Goal: Task Accomplishment & Management: Manage account settings

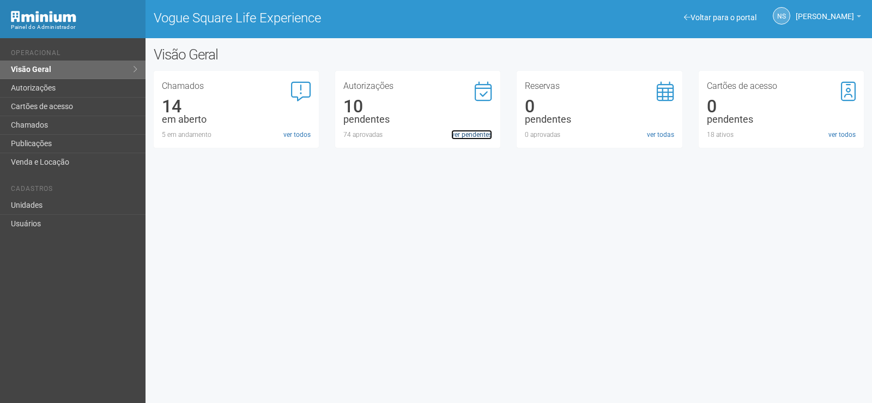
click at [461, 136] on link "ver pendentes" at bounding box center [471, 135] width 41 height 10
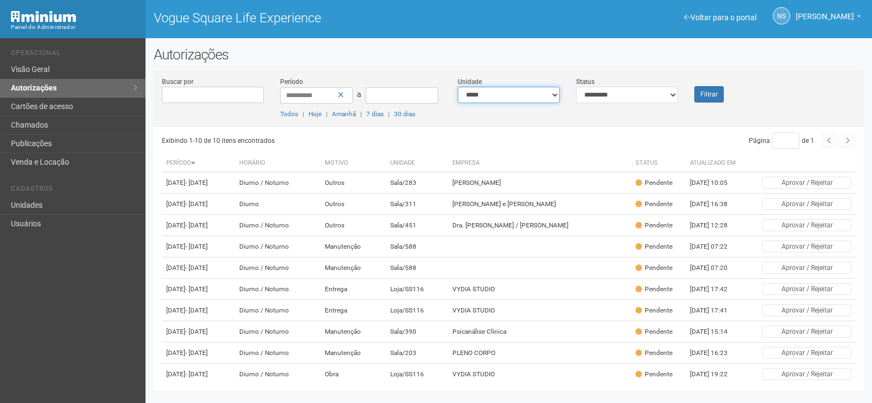
click at [556, 92] on select "**********" at bounding box center [509, 95] width 102 height 16
click at [342, 96] on icon at bounding box center [341, 95] width 6 height 8
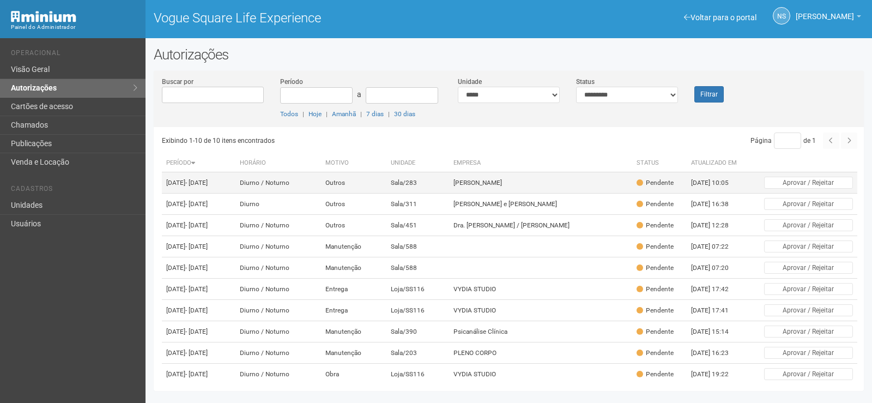
click at [596, 191] on td "Carol Lira" at bounding box center [540, 182] width 183 height 21
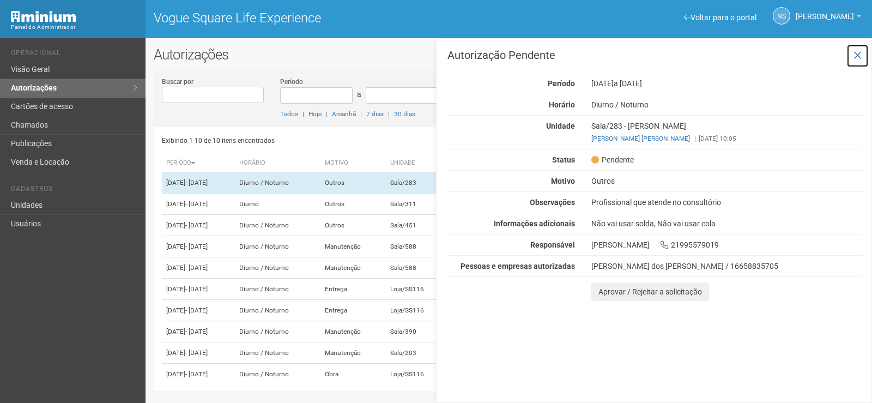
click at [866, 53] on button at bounding box center [857, 55] width 22 height 23
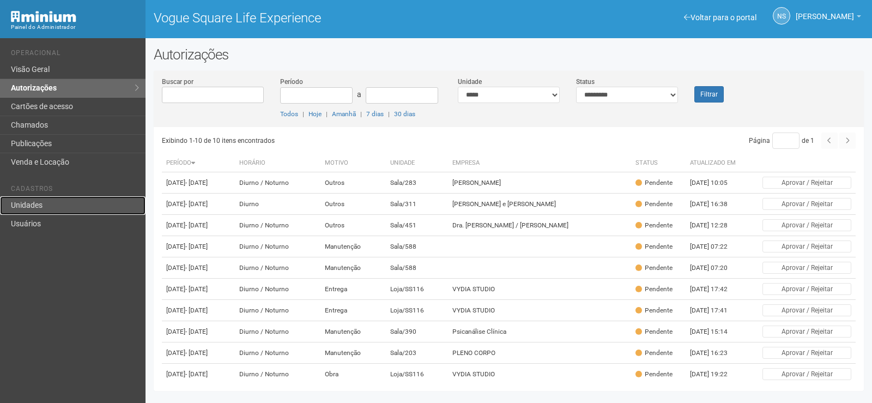
click at [65, 207] on link "Unidades" at bounding box center [72, 205] width 145 height 19
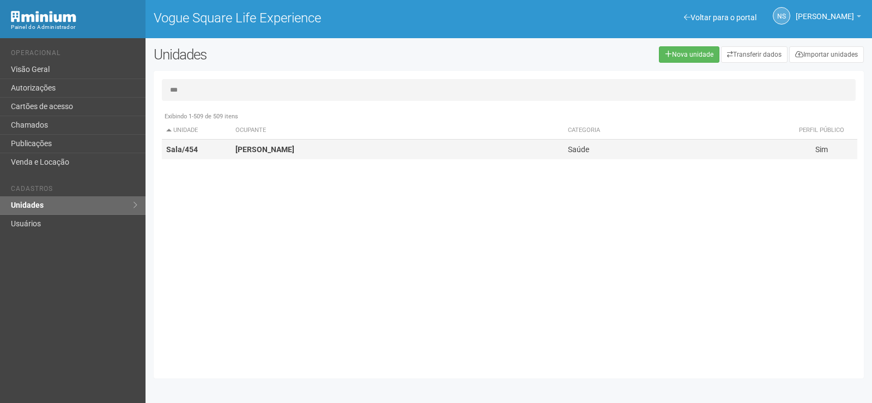
type input "***"
click at [225, 150] on td "Sala/454" at bounding box center [197, 149] width 70 height 20
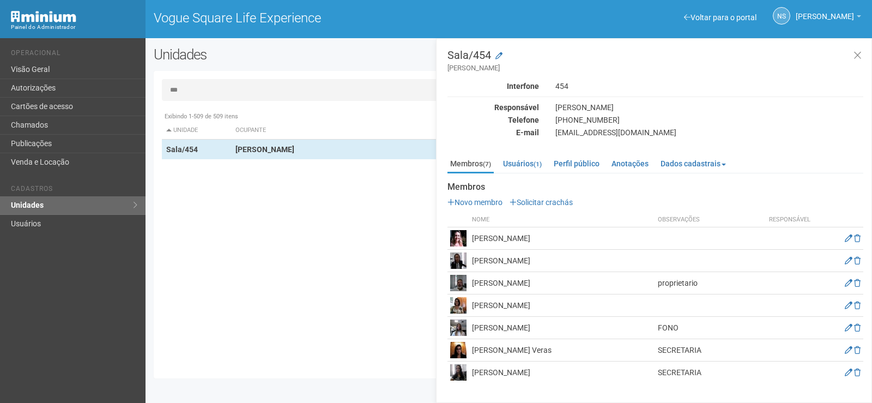
click at [462, 352] on img at bounding box center [458, 350] width 16 height 16
click at [848, 350] on icon at bounding box center [848, 350] width 8 height 8
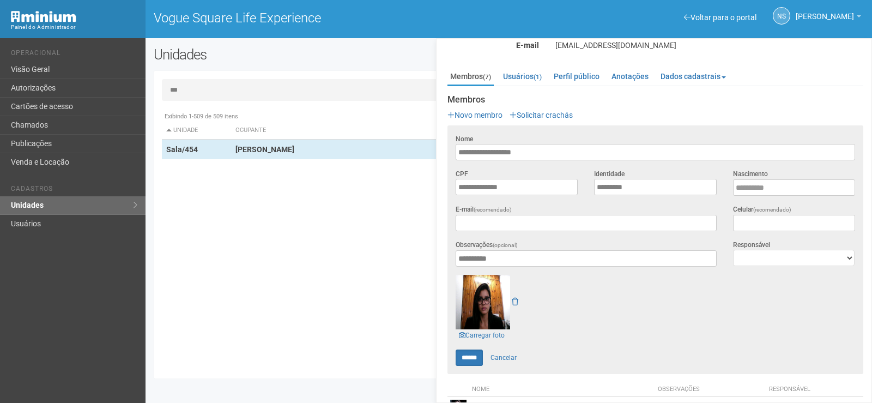
scroll to position [163, 0]
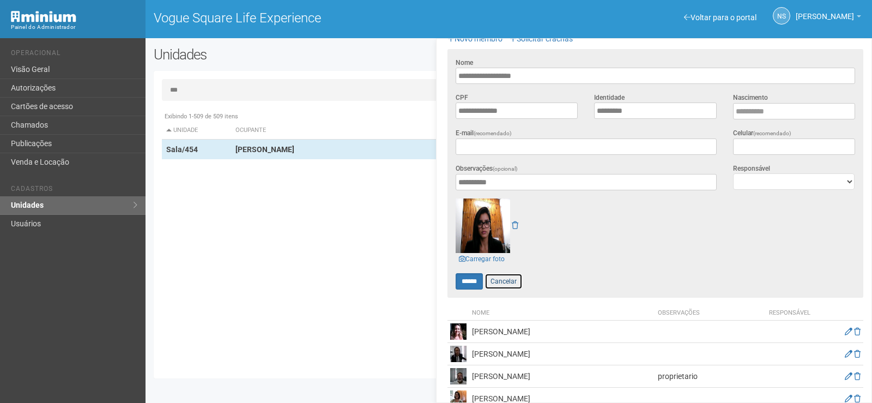
click at [512, 280] on link "Cancelar" at bounding box center [503, 281] width 38 height 16
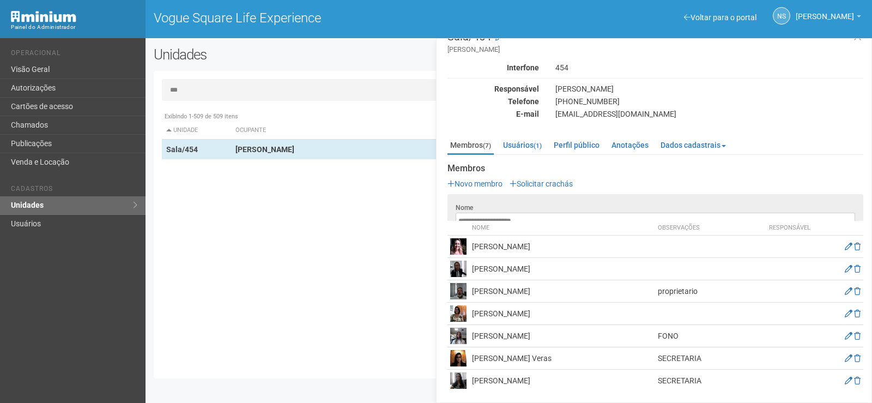
scroll to position [0, 0]
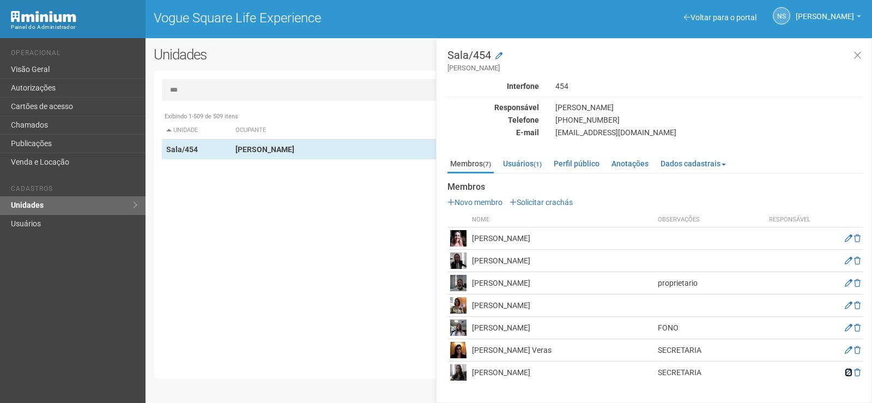
click at [846, 372] on icon at bounding box center [848, 372] width 8 height 8
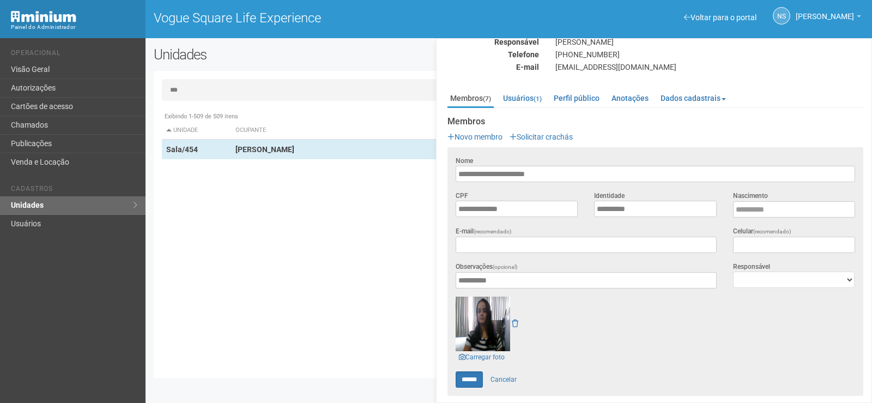
scroll to position [163, 0]
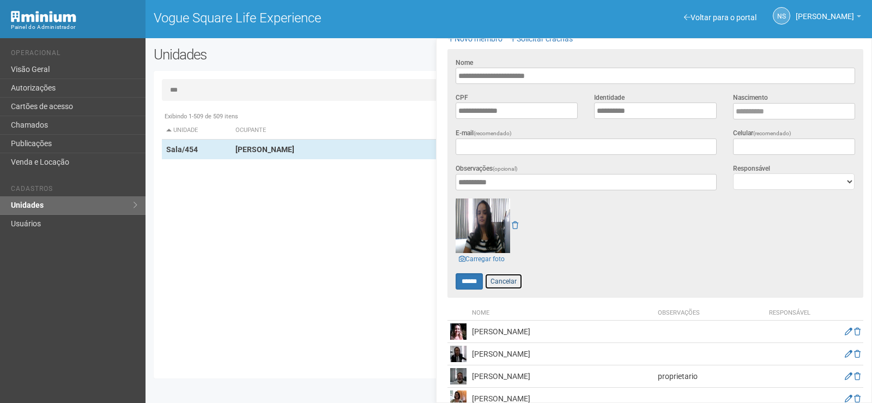
click at [509, 279] on link "Cancelar" at bounding box center [503, 281] width 38 height 16
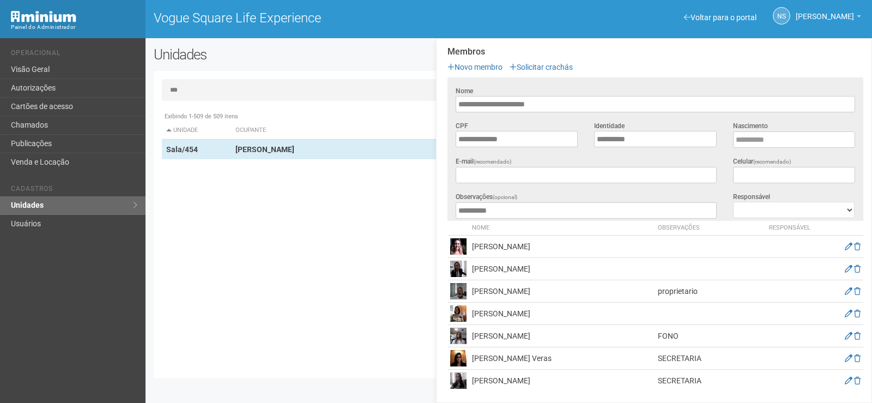
scroll to position [0, 0]
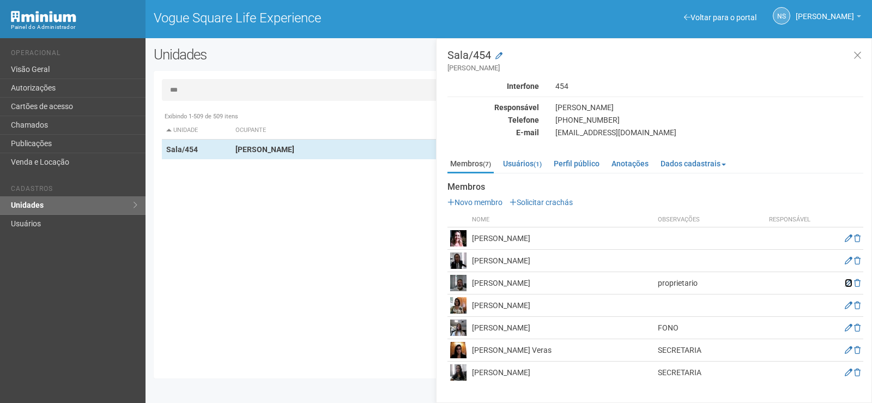
click at [845, 283] on icon at bounding box center [848, 283] width 8 height 8
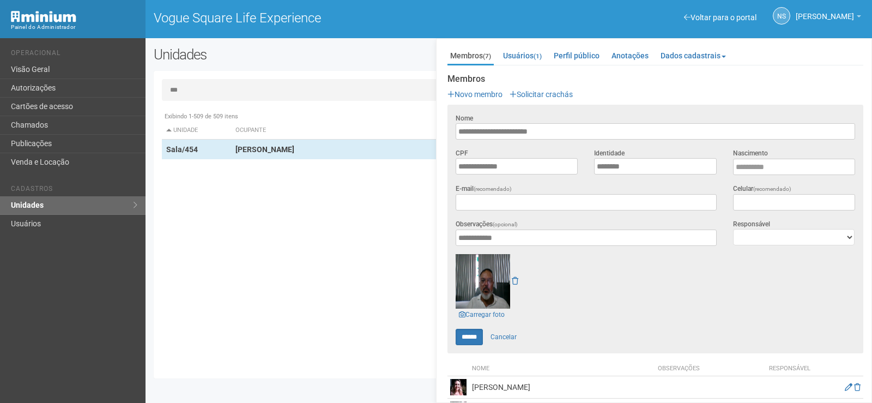
scroll to position [109, 0]
click at [507, 333] on link "Cancelar" at bounding box center [503, 335] width 38 height 16
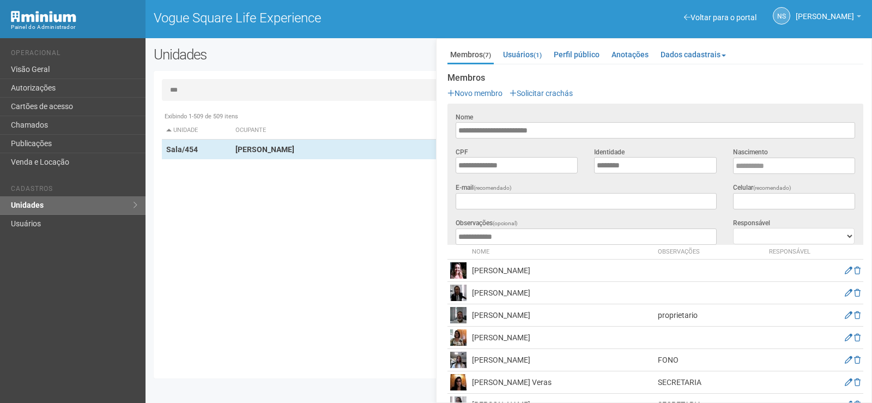
scroll to position [0, 0]
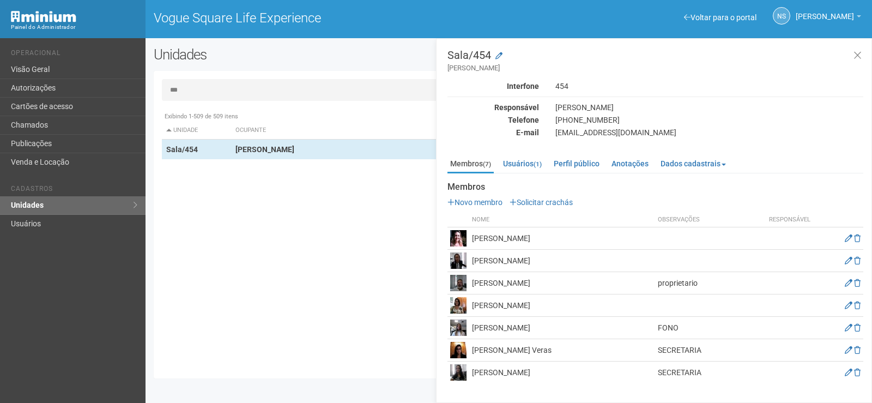
click at [416, 277] on div "Exibindo 1-509 de 509 itens Unidade Ocupante Categoria Perfil público Loja/101 …" at bounding box center [513, 238] width 702 height 264
click at [861, 50] on icon at bounding box center [857, 55] width 8 height 11
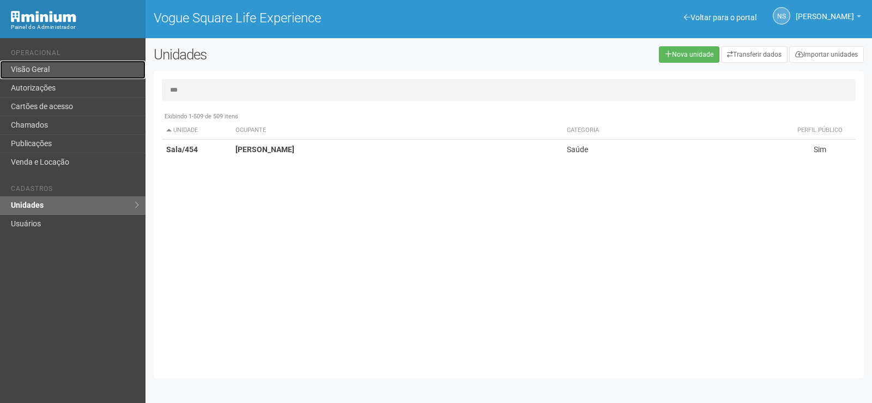
click at [108, 71] on link "Visão Geral" at bounding box center [72, 69] width 145 height 19
